Goal: Information Seeking & Learning: Learn about a topic

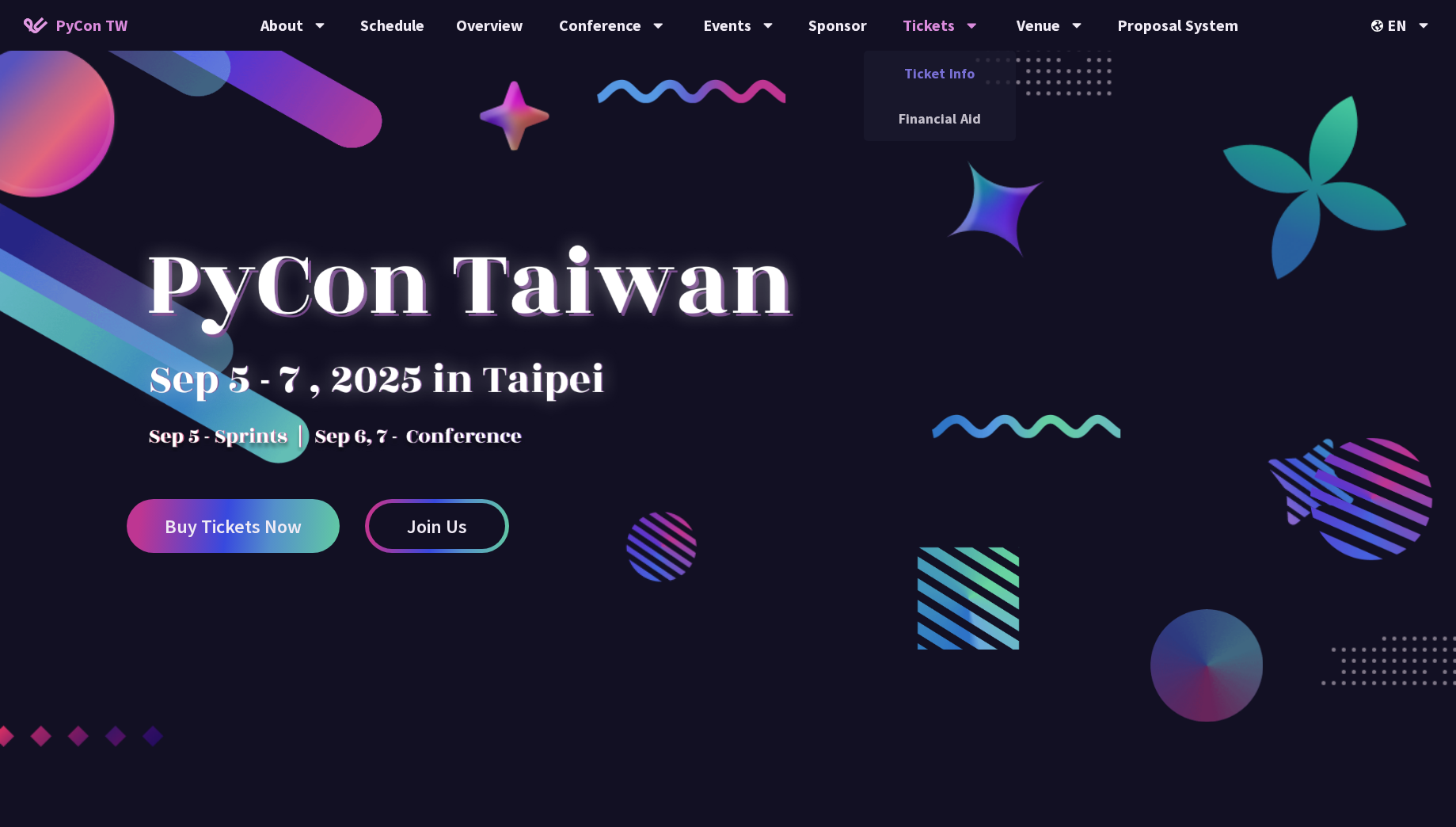
click at [939, 76] on link "Ticket Info" at bounding box center [939, 73] width 152 height 37
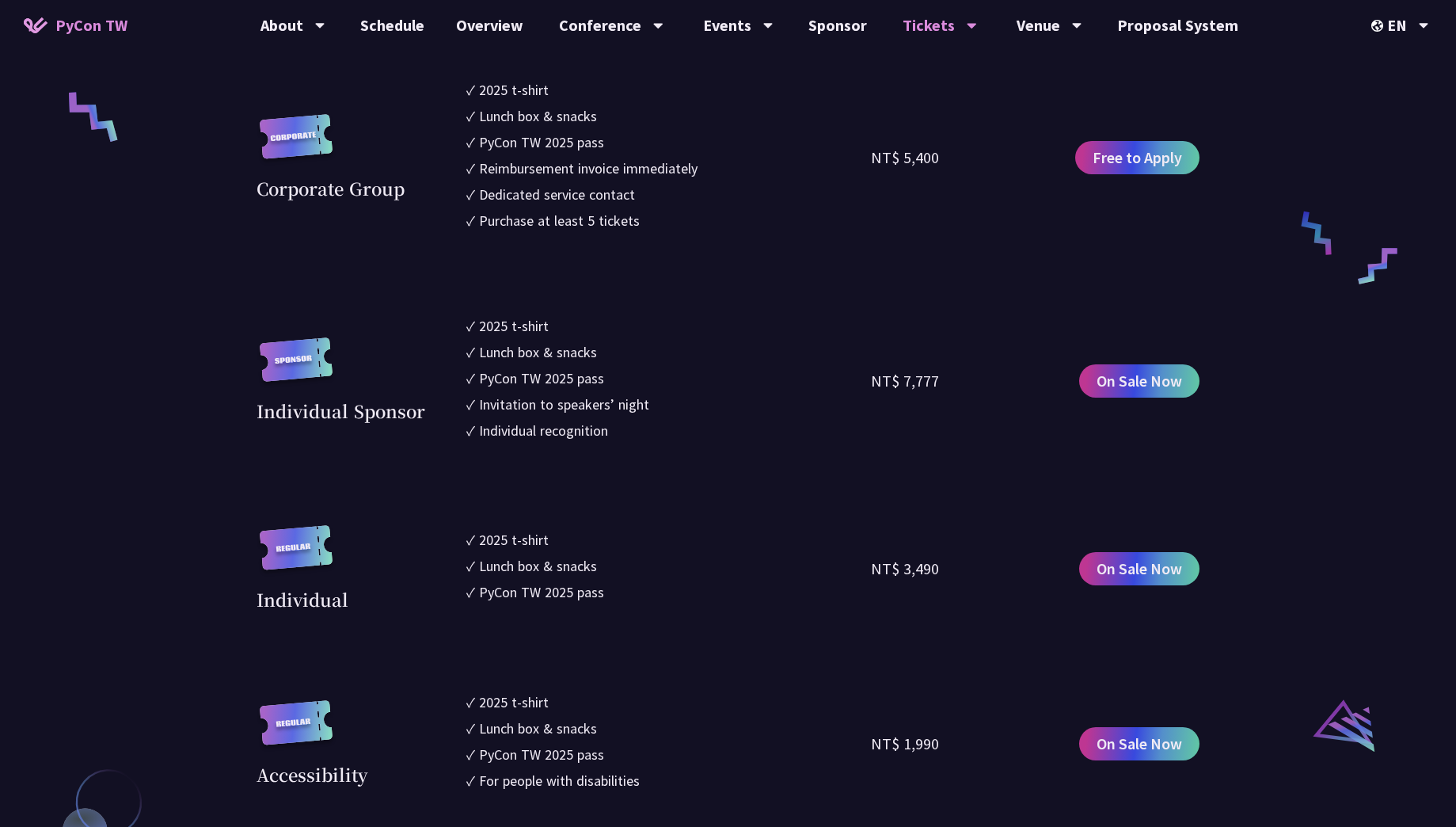
scroll to position [1275, 0]
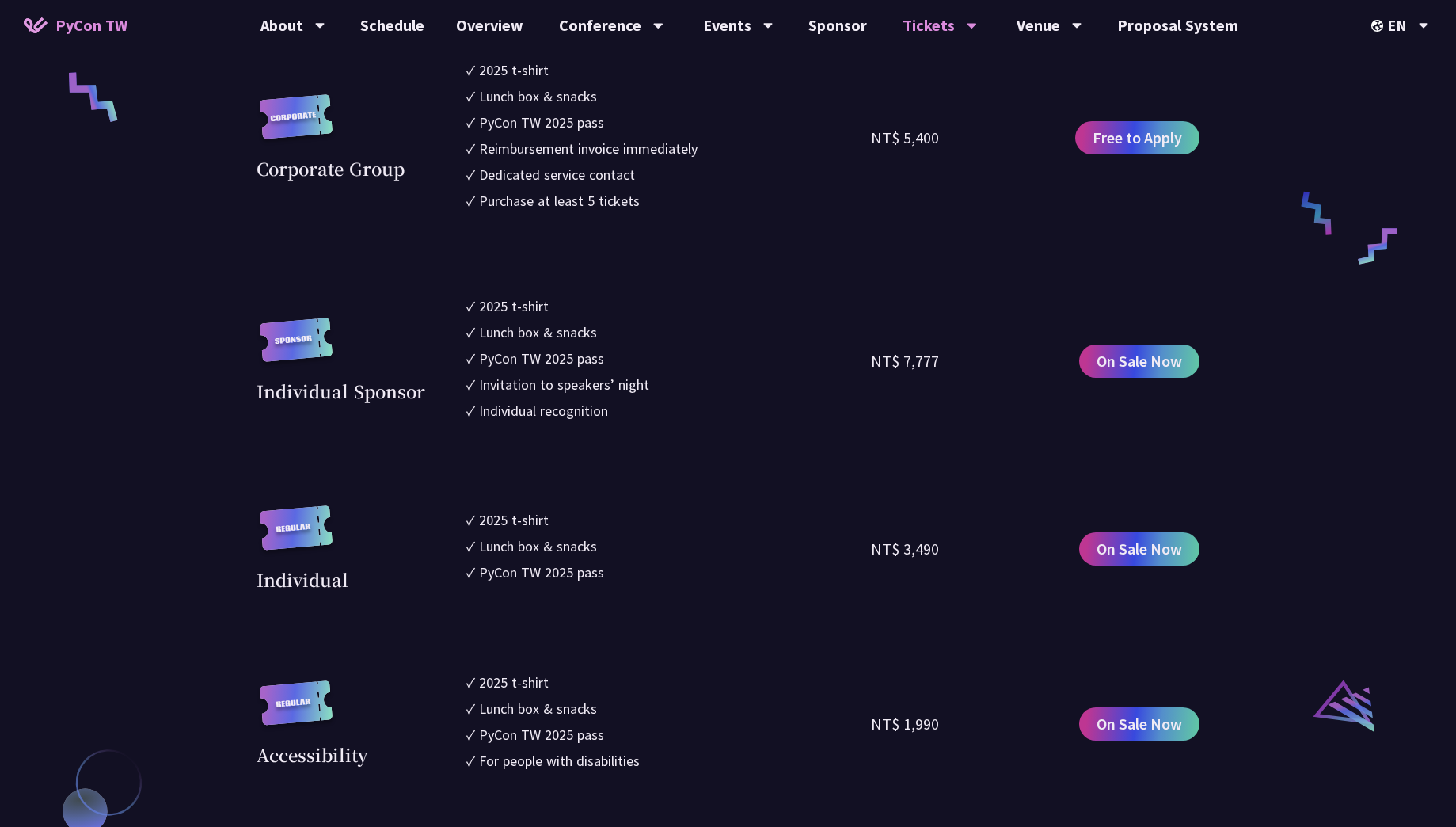
click at [526, 525] on div "2025 t-shirt" at bounding box center [513, 520] width 70 height 22
click at [526, 547] on div "Lunch box & snacks" at bounding box center [538, 546] width 118 height 22
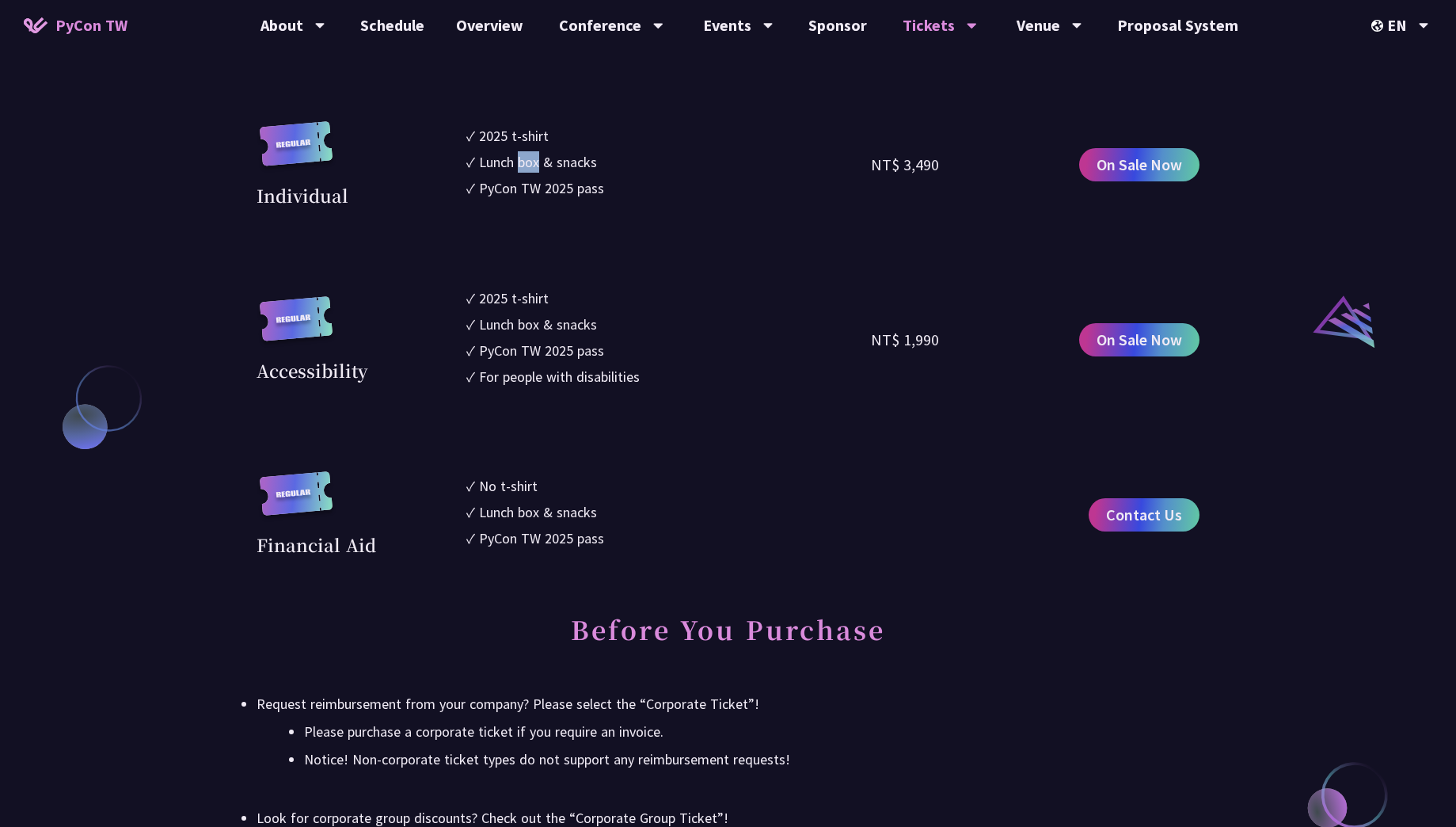
scroll to position [0, 0]
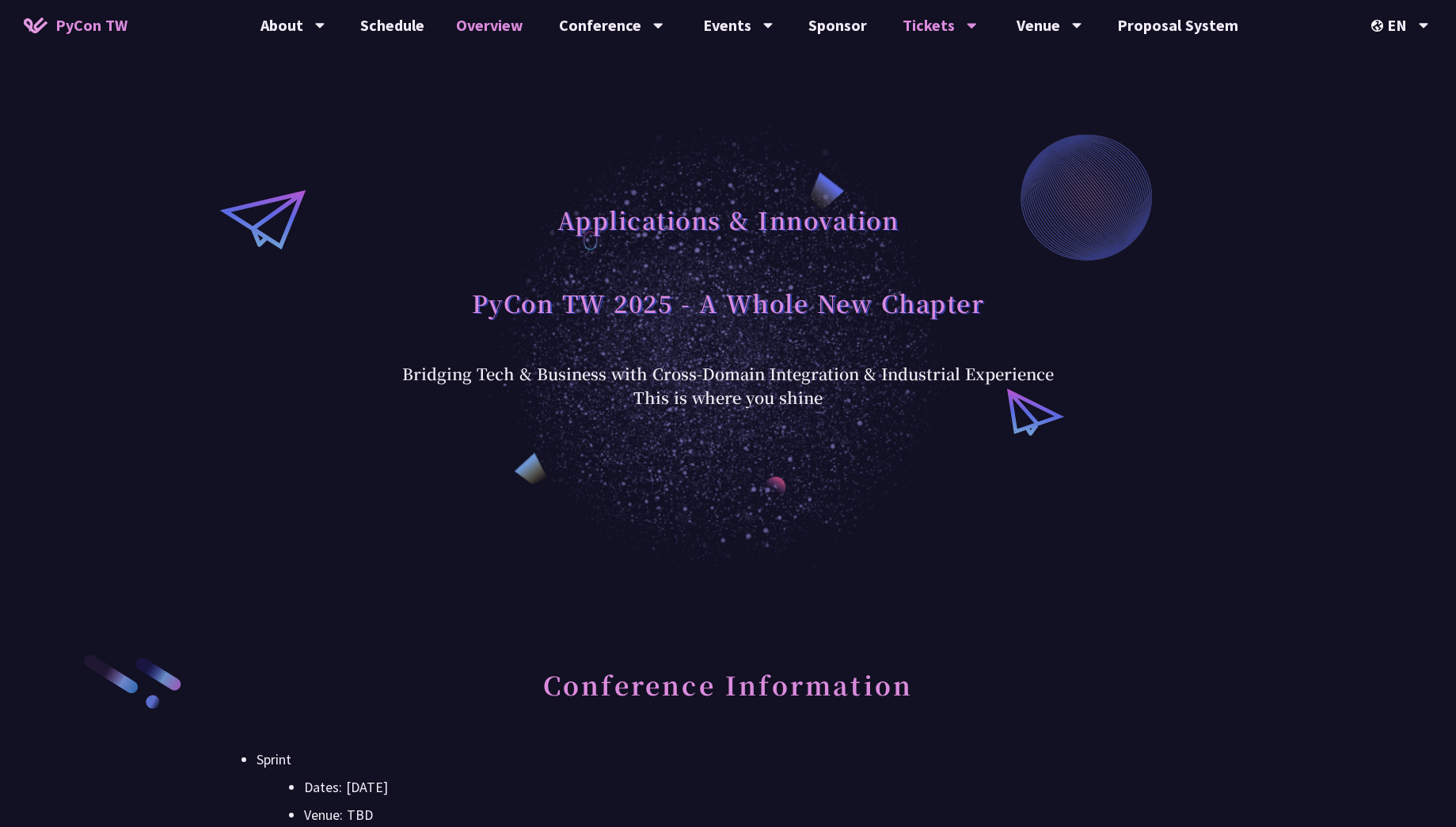
click at [496, 31] on link "Overview" at bounding box center [489, 25] width 99 height 51
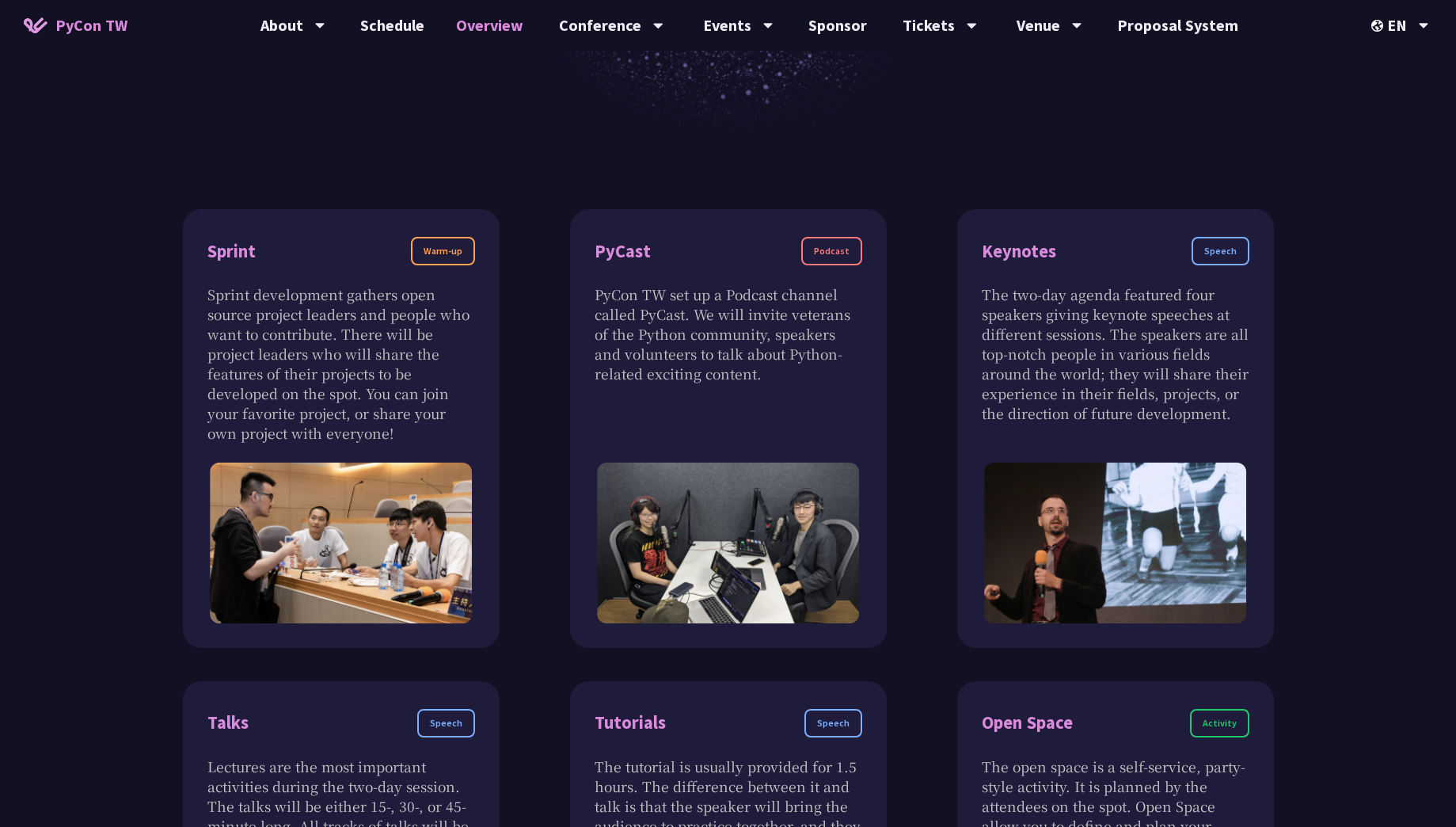
scroll to position [615, 0]
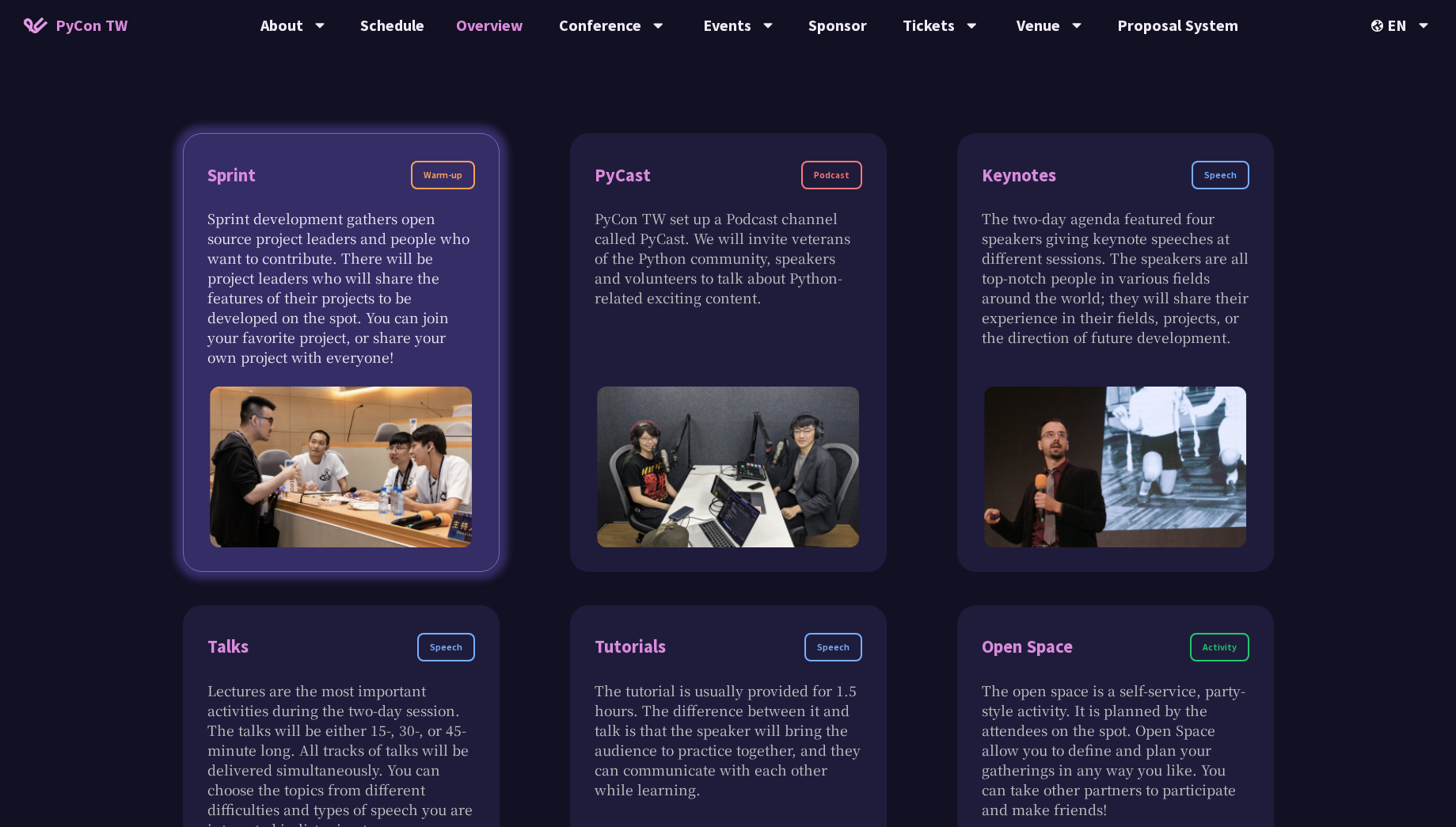
click at [371, 219] on p "Sprint development gathers open source project leaders and people who want to c…" at bounding box center [341, 287] width 268 height 158
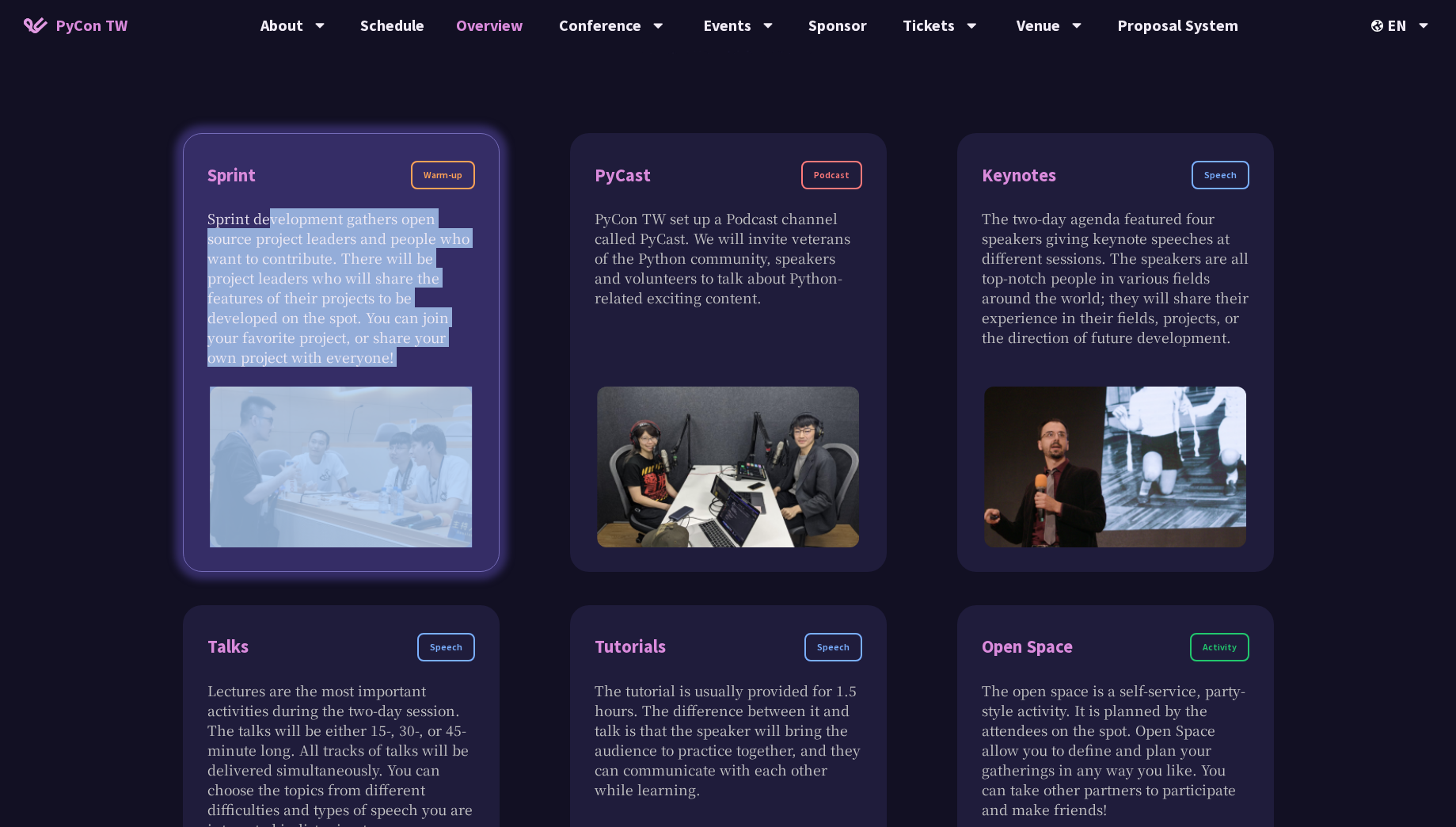
click at [371, 219] on p "Sprint development gathers open source project leaders and people who want to c…" at bounding box center [341, 287] width 268 height 158
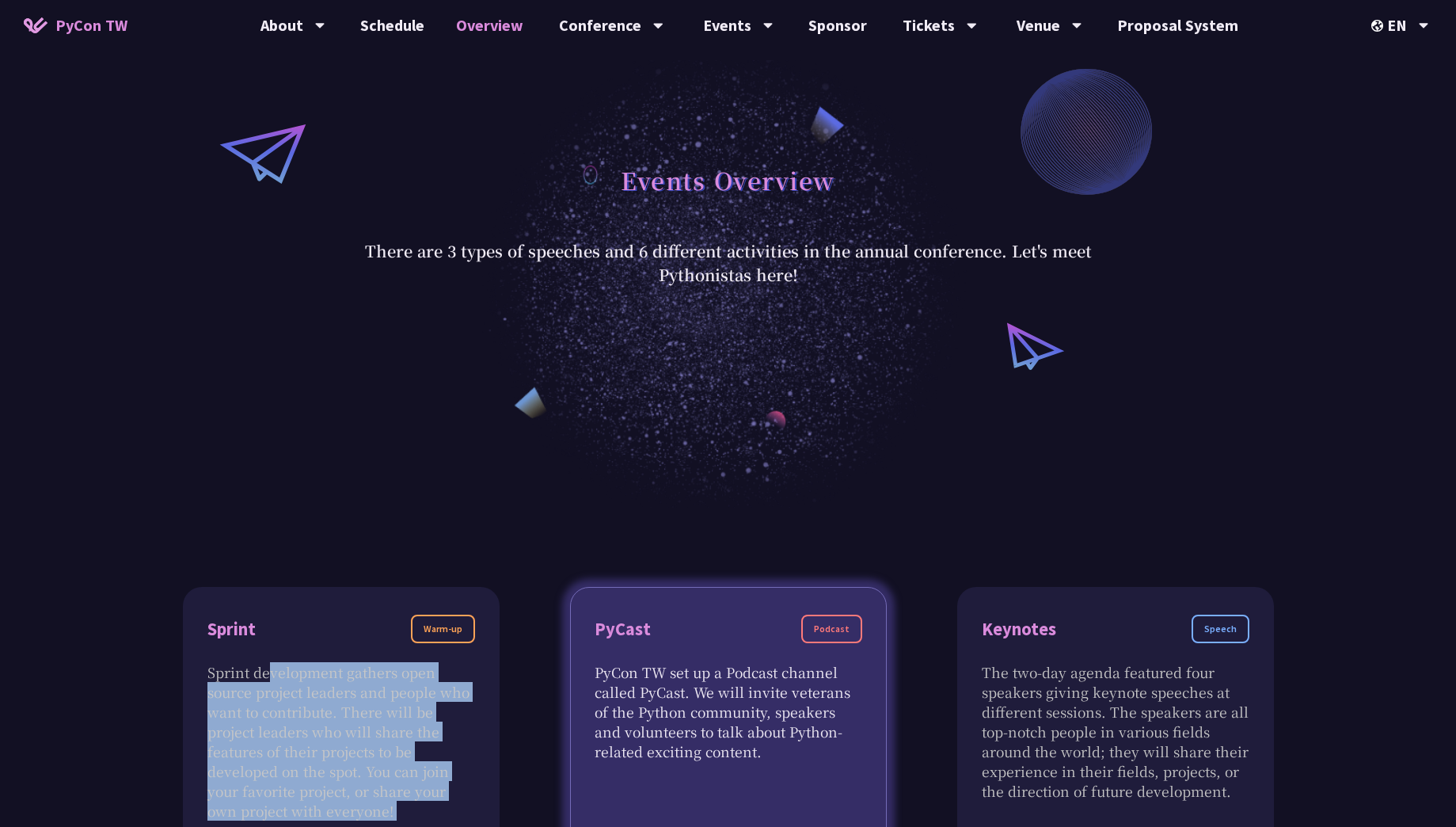
scroll to position [0, 0]
